Goal: Information Seeking & Learning: Learn about a topic

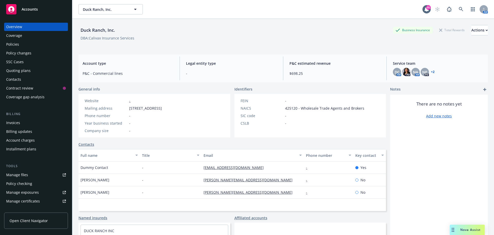
click at [28, 42] on div "Policies" at bounding box center [36, 44] width 60 height 8
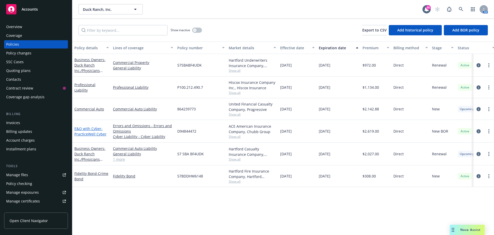
click at [89, 127] on link "E&O with Cyber - PracticeWell Cyber" at bounding box center [90, 131] width 32 height 10
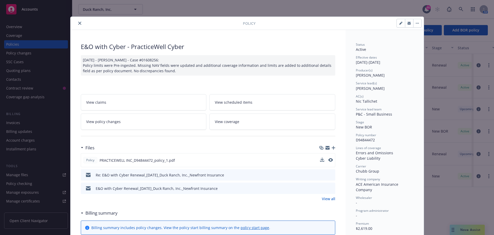
scroll to position [26, 0]
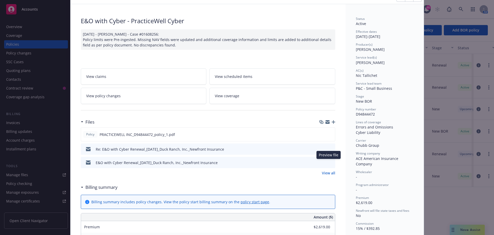
click at [329, 161] on icon "preview file" at bounding box center [330, 162] width 5 height 4
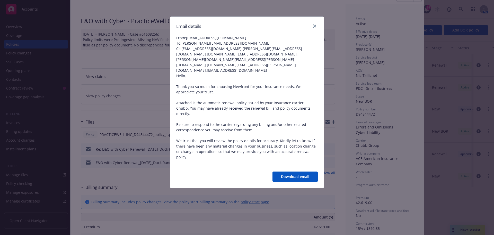
scroll to position [51, 0]
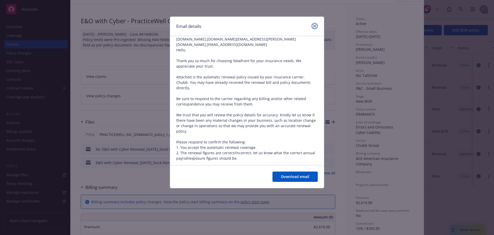
click at [315, 26] on icon "close" at bounding box center [314, 25] width 3 height 3
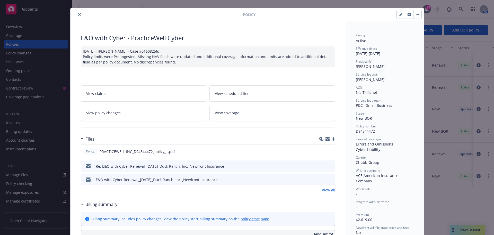
scroll to position [0, 0]
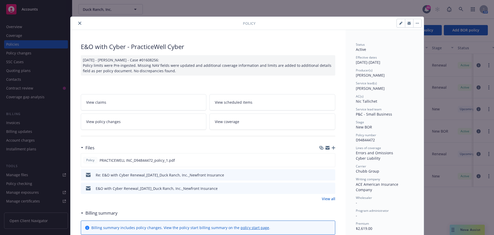
click at [78, 23] on icon "close" at bounding box center [79, 23] width 3 height 3
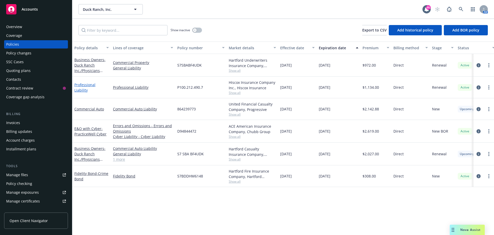
click at [92, 86] on link "Professional Liability" at bounding box center [84, 87] width 21 height 10
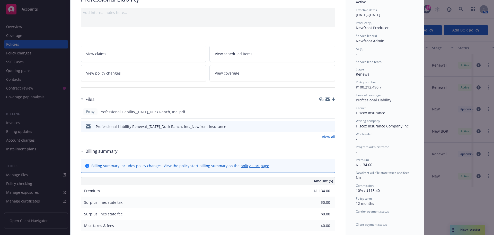
scroll to position [51, 0]
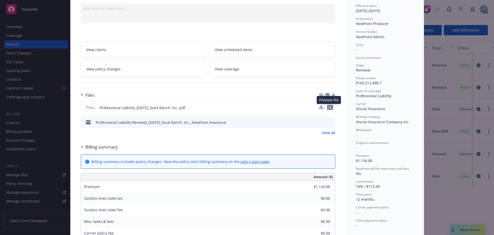
click at [330, 106] on icon "preview file" at bounding box center [330, 107] width 5 height 4
click at [15, 26] on div "Policy Professional Liability Add internal notes here... View claims View sched…" at bounding box center [247, 117] width 494 height 235
click at [19, 43] on div "Policy Professional Liability Add internal notes here... View claims View sched…" at bounding box center [247, 117] width 494 height 235
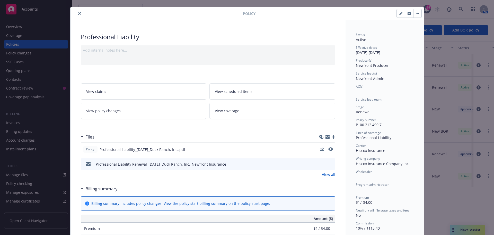
scroll to position [0, 0]
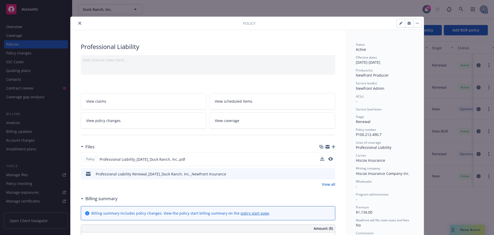
click at [78, 23] on icon "close" at bounding box center [79, 23] width 3 height 3
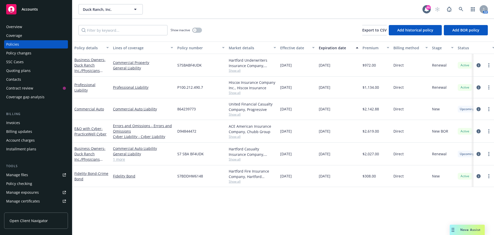
click at [19, 44] on div "Policies" at bounding box center [36, 44] width 60 height 8
